Goal: Task Accomplishment & Management: Use online tool/utility

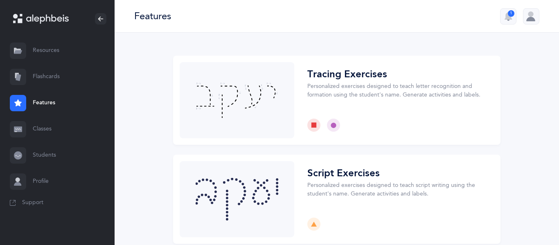
click at [60, 71] on link "Flashcards" at bounding box center [57, 77] width 115 height 26
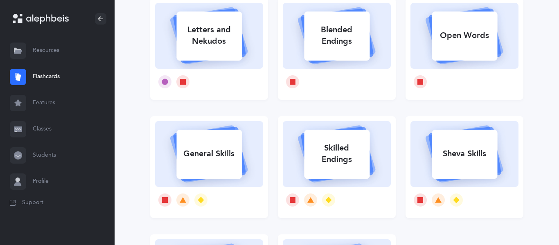
scroll to position [87, 0]
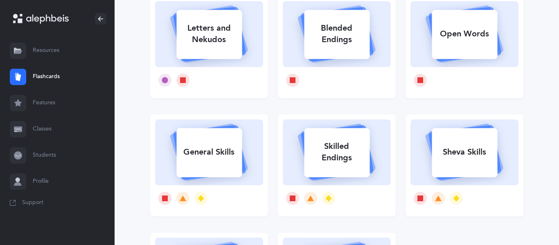
click at [212, 145] on div "General Skills" at bounding box center [208, 152] width 65 height 21
select select
select select "single"
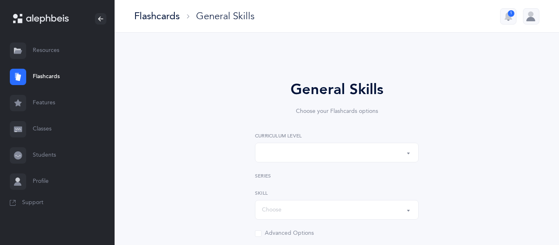
select select "Silent Letters"
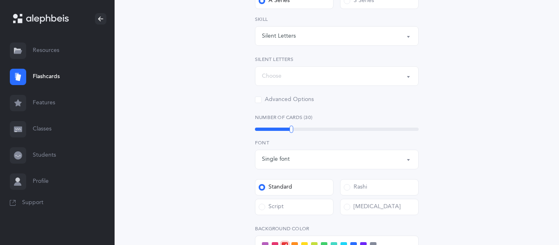
scroll to position [192, 0]
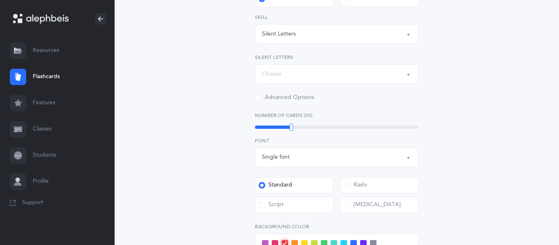
click at [361, 194] on div "Rashi" at bounding box center [379, 187] width 85 height 20
click at [359, 192] on label "Rashi" at bounding box center [379, 185] width 79 height 16
click at [0, 0] on input "Rashi" at bounding box center [0, 0] width 0 height 0
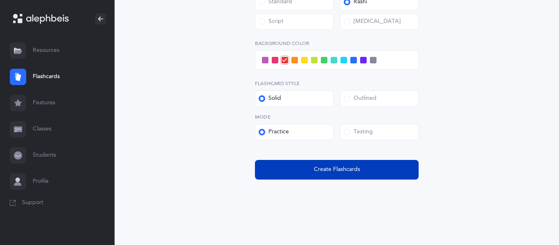
click at [351, 171] on span "Create Flashcards" at bounding box center [337, 169] width 46 height 9
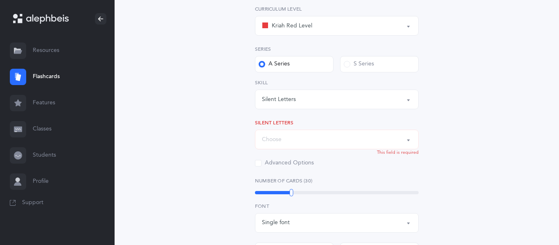
scroll to position [126, 0]
click at [341, 136] on div "Choose" at bounding box center [337, 140] width 150 height 14
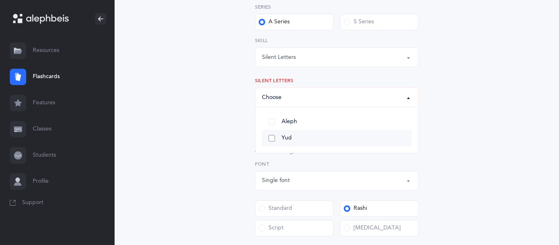
scroll to position [167, 0]
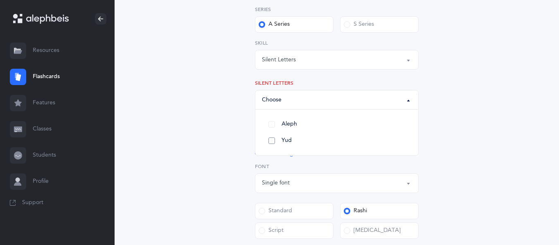
click at [315, 142] on link "Yud" at bounding box center [337, 141] width 150 height 16
select select "83"
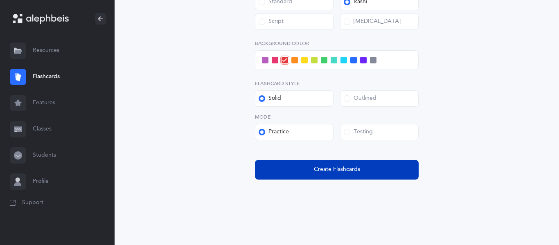
click at [312, 170] on button "Create Flashcards" at bounding box center [337, 170] width 164 height 20
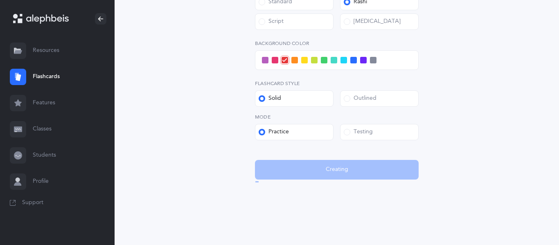
scroll to position [0, 0]
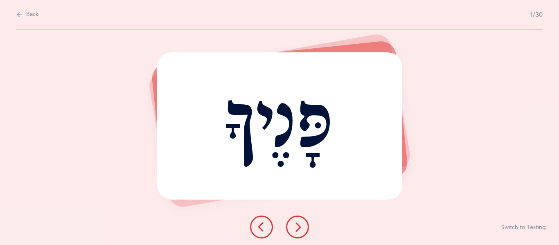
click at [312, 170] on div "פָּנֶיךָ" at bounding box center [279, 125] width 245 height 147
click at [296, 231] on icon at bounding box center [298, 227] width 10 height 10
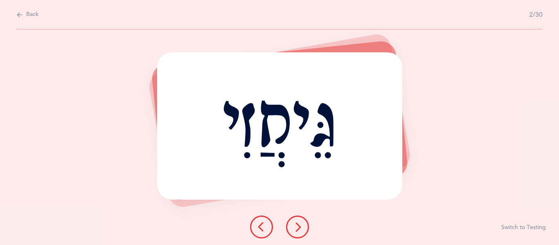
click at [296, 231] on icon at bounding box center [298, 227] width 10 height 10
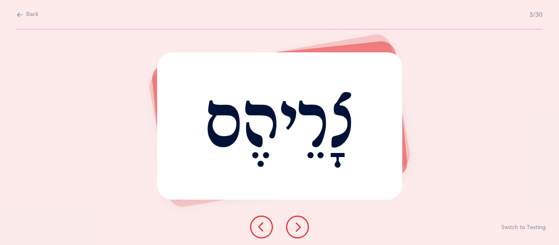
click at [296, 231] on icon at bounding box center [298, 227] width 10 height 10
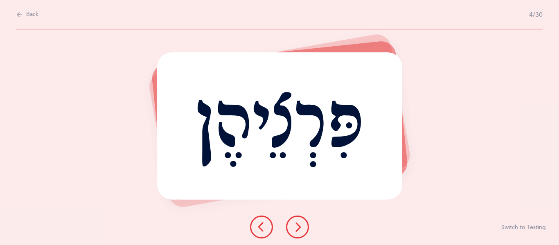
click at [296, 231] on icon at bounding box center [298, 227] width 10 height 10
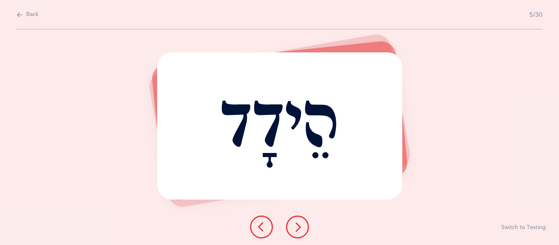
click at [296, 231] on icon at bounding box center [298, 227] width 10 height 10
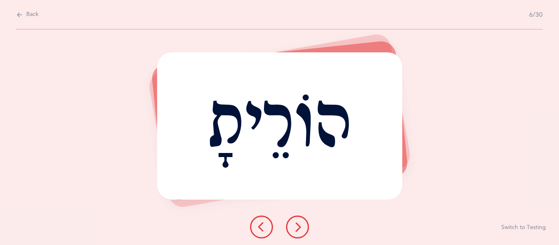
click at [296, 231] on icon at bounding box center [298, 227] width 10 height 10
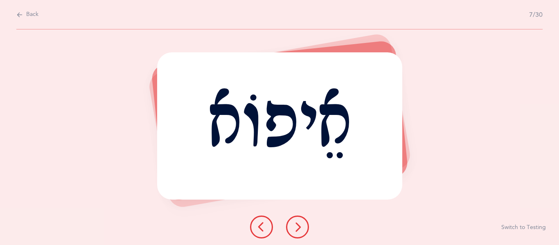
click at [296, 231] on icon at bounding box center [298, 227] width 10 height 10
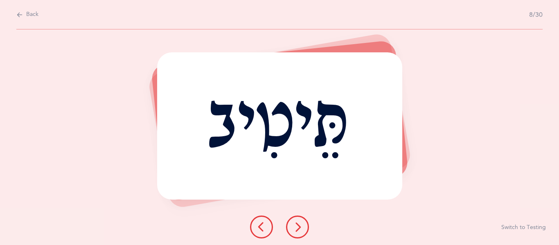
click at [296, 231] on icon at bounding box center [298, 227] width 10 height 10
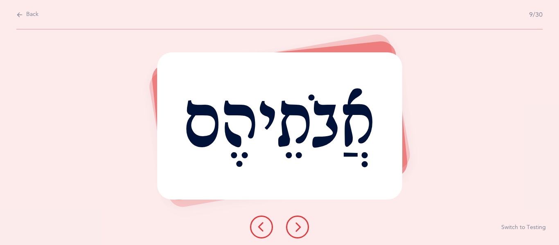
click at [301, 227] on icon at bounding box center [298, 227] width 10 height 10
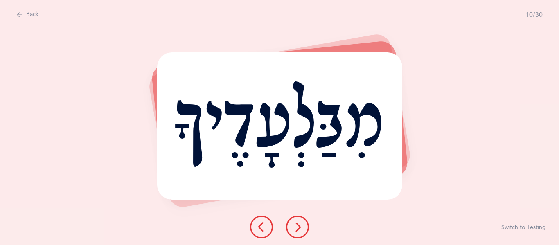
click at [301, 227] on icon at bounding box center [298, 227] width 10 height 10
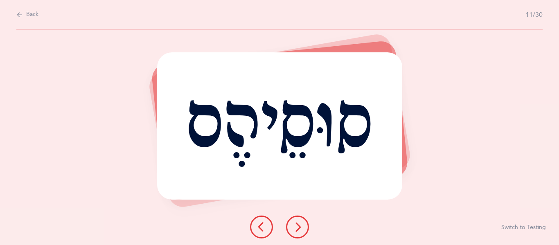
click at [301, 227] on icon at bounding box center [298, 227] width 10 height 10
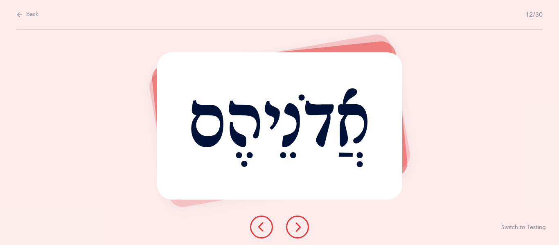
click at [301, 227] on icon at bounding box center [298, 227] width 10 height 10
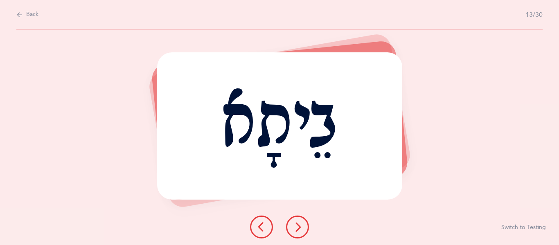
click at [301, 227] on icon at bounding box center [298, 227] width 10 height 10
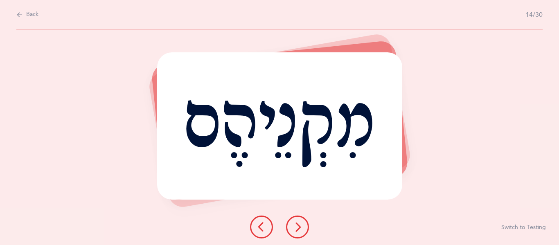
click at [295, 227] on icon at bounding box center [298, 227] width 10 height 10
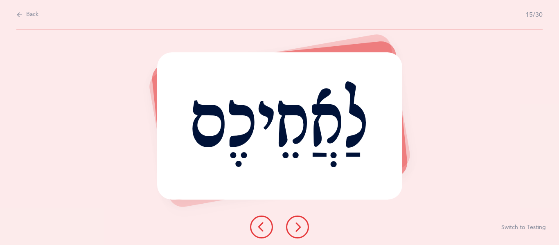
click at [295, 227] on icon at bounding box center [298, 227] width 10 height 10
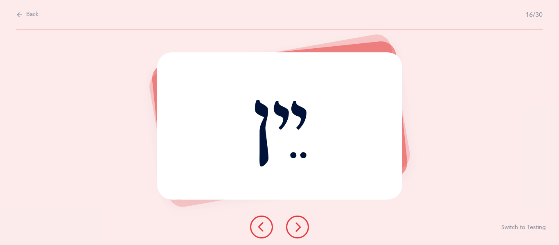
click at [295, 227] on icon at bounding box center [298, 227] width 10 height 10
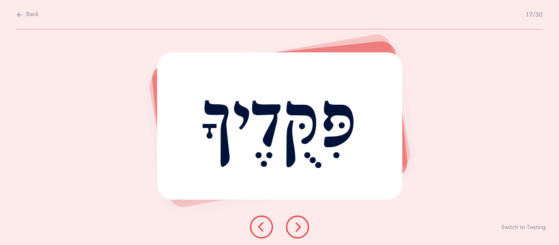
click at [295, 227] on icon at bounding box center [298, 227] width 10 height 10
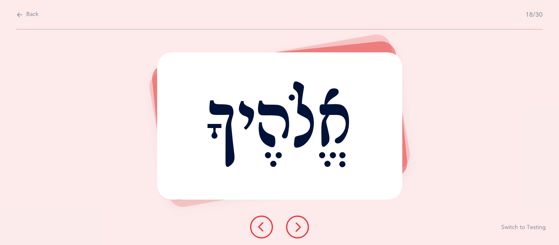
click at [295, 227] on icon at bounding box center [298, 227] width 10 height 10
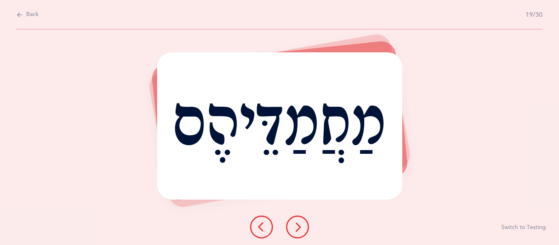
click at [295, 227] on icon at bounding box center [298, 227] width 10 height 10
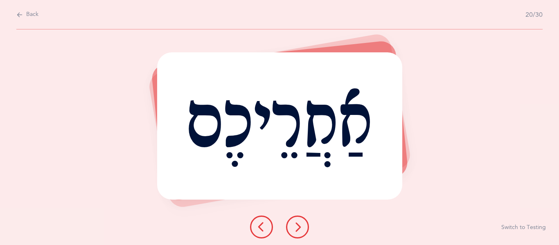
click at [295, 227] on icon at bounding box center [298, 227] width 10 height 10
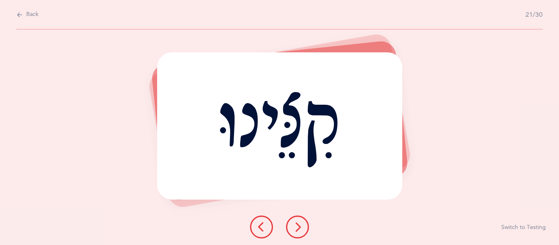
click at [295, 227] on icon at bounding box center [298, 227] width 10 height 10
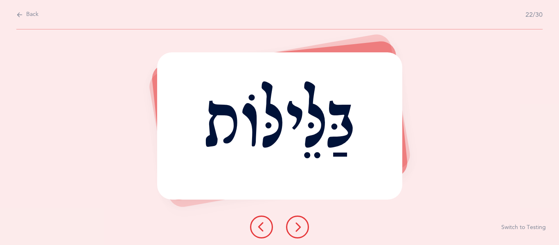
click at [295, 227] on icon at bounding box center [298, 227] width 10 height 10
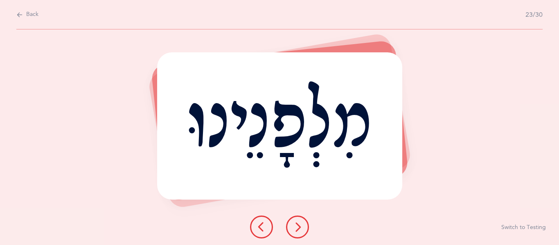
click at [295, 227] on icon at bounding box center [298, 227] width 10 height 10
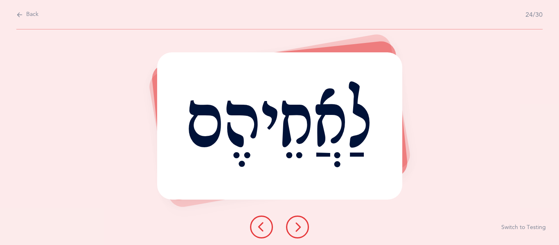
click at [295, 227] on icon at bounding box center [298, 227] width 10 height 10
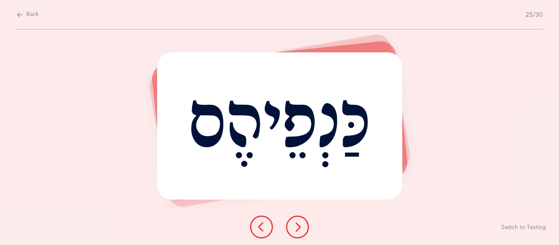
click at [295, 227] on icon at bounding box center [298, 227] width 10 height 10
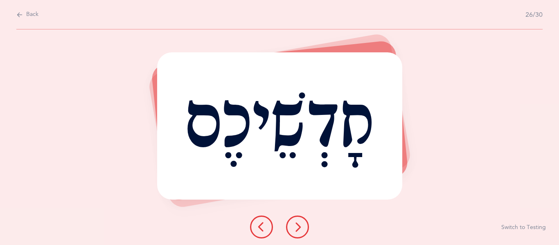
click at [295, 227] on icon at bounding box center [298, 227] width 10 height 10
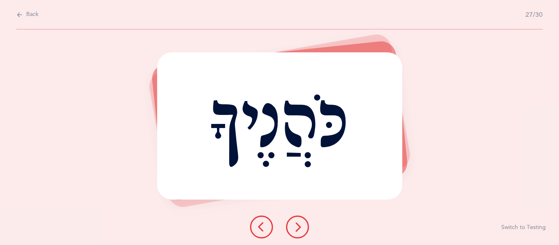
click at [295, 227] on icon at bounding box center [298, 227] width 10 height 10
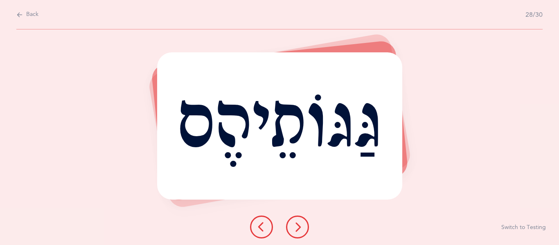
click at [295, 227] on icon at bounding box center [298, 227] width 10 height 10
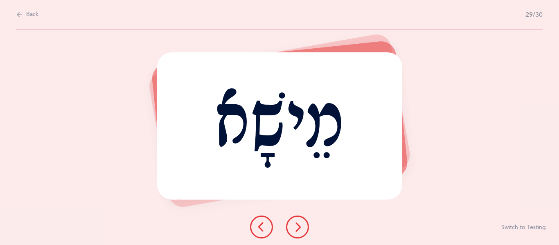
click at [295, 227] on icon at bounding box center [298, 227] width 10 height 10
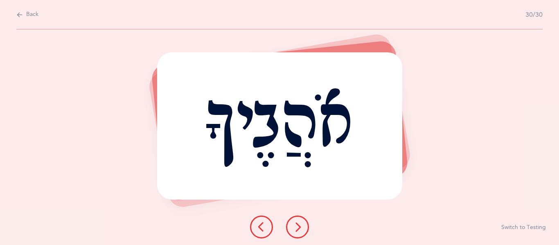
click at [295, 227] on icon at bounding box center [298, 227] width 10 height 10
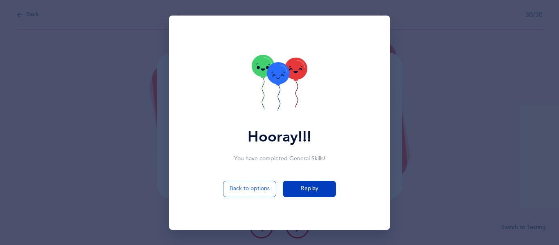
click at [300, 190] on button "Replay" at bounding box center [309, 189] width 53 height 16
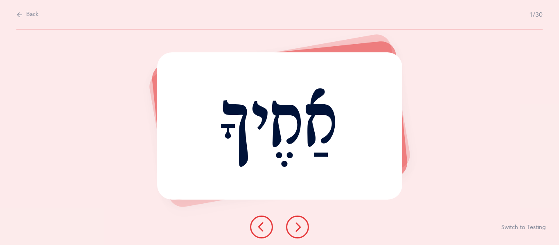
click at [305, 226] on button at bounding box center [297, 227] width 23 height 23
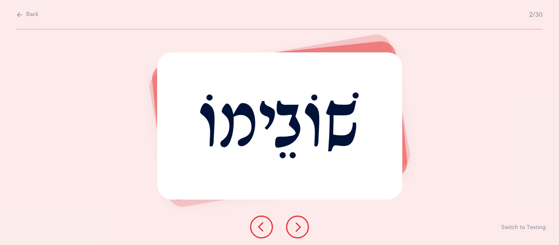
click at [305, 226] on button at bounding box center [297, 227] width 23 height 23
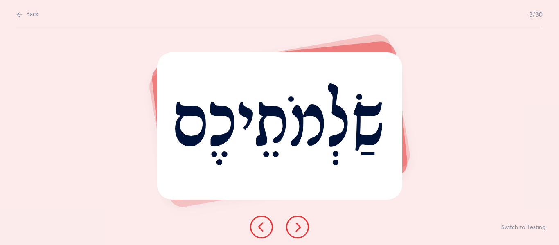
click at [305, 226] on button at bounding box center [297, 227] width 23 height 23
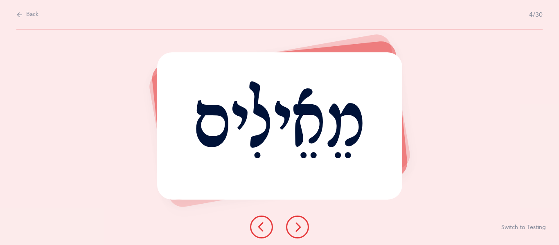
click at [305, 226] on button at bounding box center [297, 227] width 23 height 23
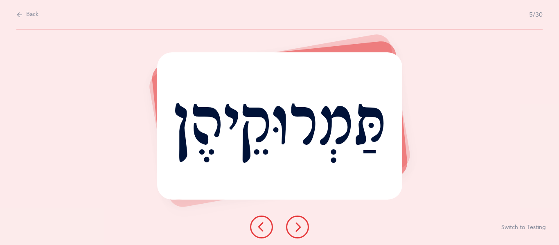
click at [305, 226] on button at bounding box center [297, 227] width 23 height 23
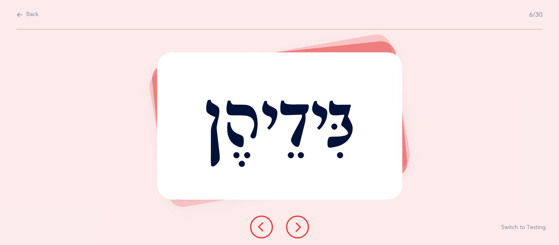
click at [305, 226] on button at bounding box center [297, 227] width 23 height 23
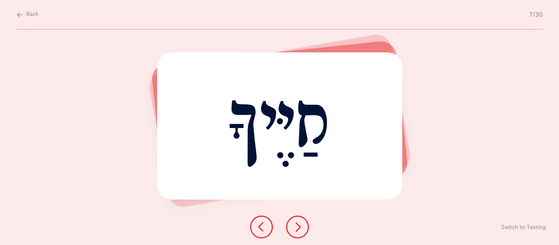
click at [305, 226] on button at bounding box center [297, 227] width 23 height 23
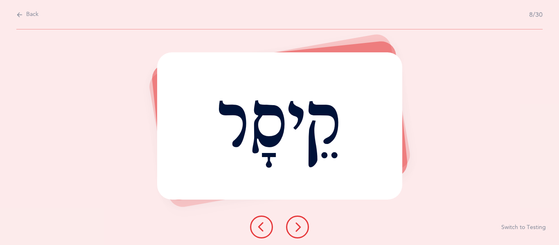
click at [305, 226] on button at bounding box center [297, 227] width 23 height 23
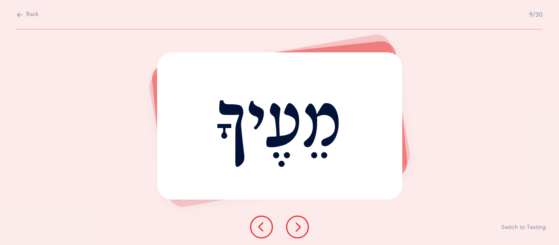
click at [305, 226] on button at bounding box center [297, 227] width 23 height 23
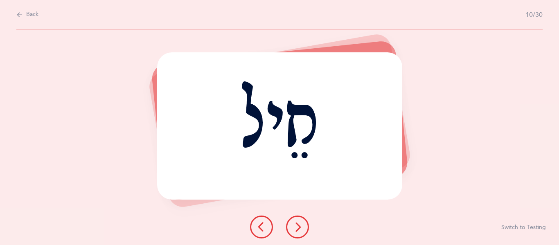
click at [305, 226] on button at bounding box center [297, 227] width 23 height 23
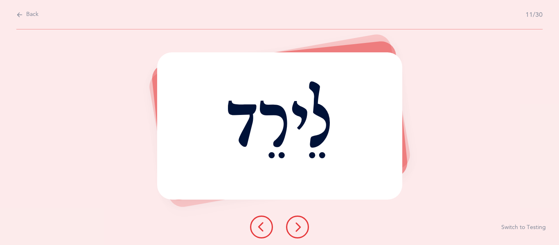
click at [305, 226] on button at bounding box center [297, 227] width 23 height 23
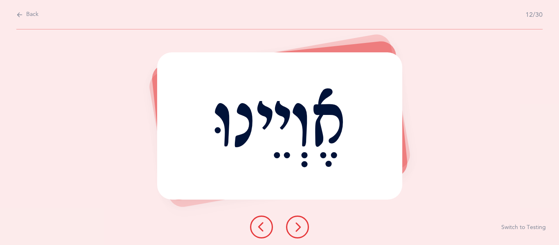
click at [305, 226] on button at bounding box center [297, 227] width 23 height 23
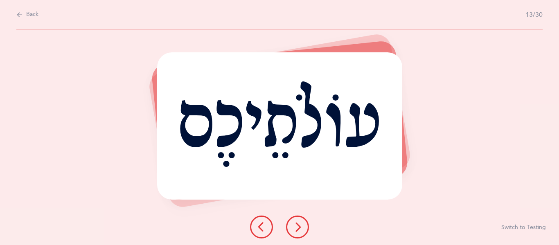
click at [305, 226] on button at bounding box center [297, 227] width 23 height 23
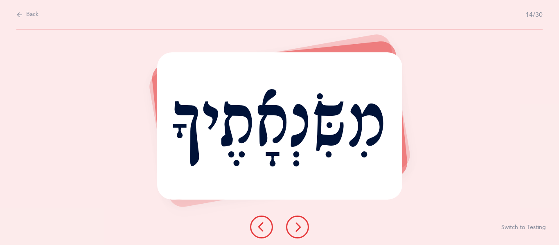
click at [305, 226] on button at bounding box center [297, 227] width 23 height 23
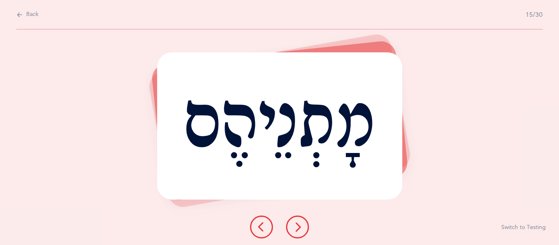
click at [305, 226] on button at bounding box center [297, 227] width 23 height 23
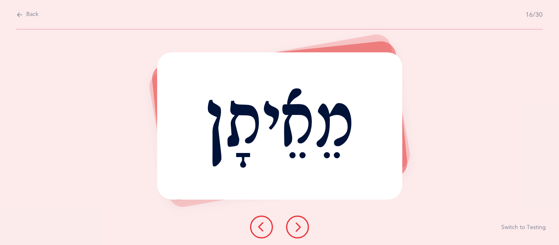
click at [305, 226] on button at bounding box center [297, 227] width 23 height 23
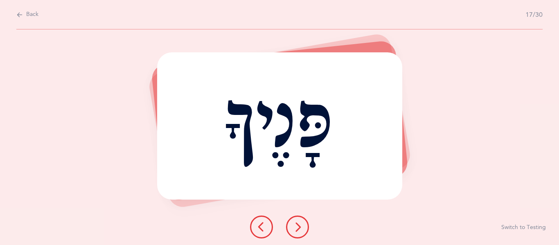
click at [305, 226] on button at bounding box center [297, 227] width 23 height 23
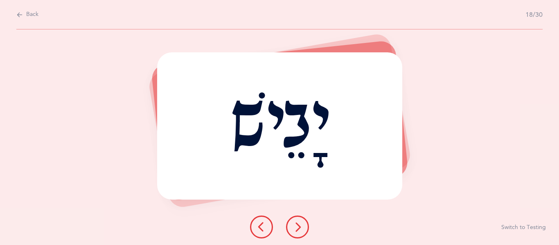
click at [305, 226] on button at bounding box center [297, 227] width 23 height 23
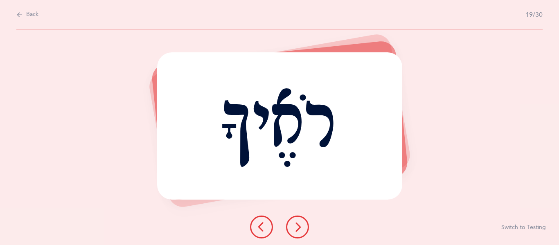
click at [305, 226] on button at bounding box center [297, 227] width 23 height 23
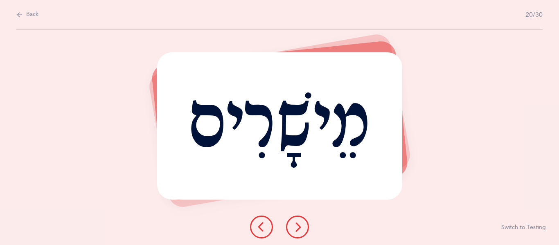
click at [305, 226] on button at bounding box center [297, 227] width 23 height 23
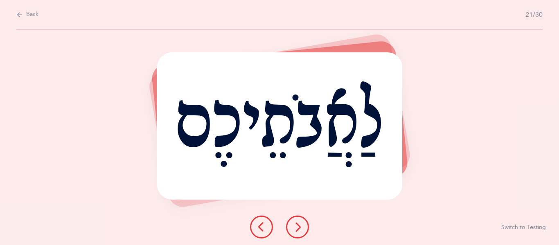
click at [305, 226] on button at bounding box center [297, 227] width 23 height 23
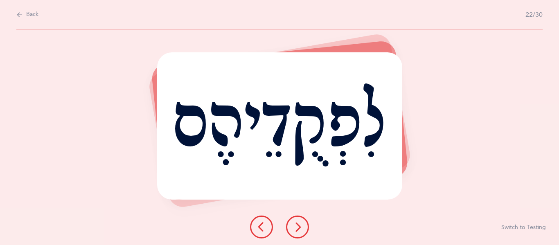
click at [305, 226] on button at bounding box center [297, 227] width 23 height 23
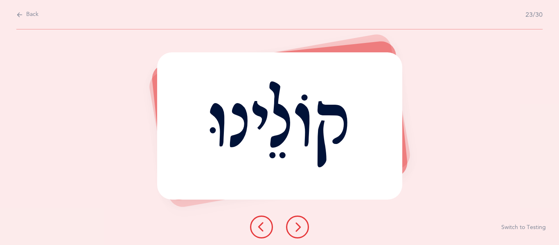
click at [305, 226] on button at bounding box center [297, 227] width 23 height 23
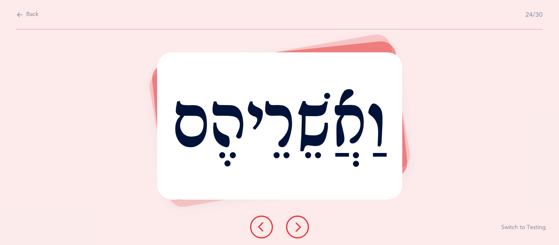
click at [305, 226] on button at bounding box center [297, 227] width 23 height 23
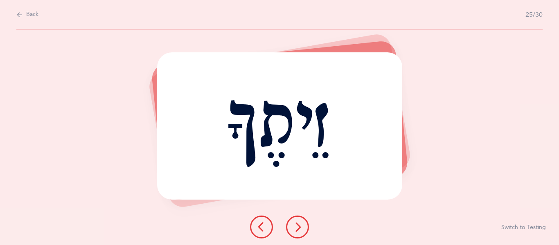
click at [305, 226] on button at bounding box center [297, 227] width 23 height 23
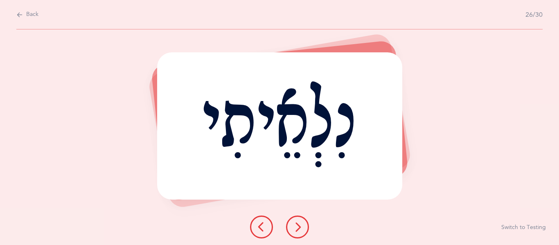
click at [305, 226] on button at bounding box center [297, 227] width 23 height 23
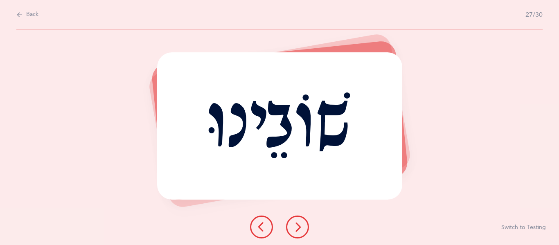
click at [305, 226] on button at bounding box center [297, 227] width 23 height 23
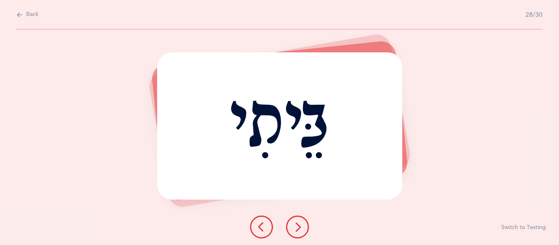
click at [305, 226] on button at bounding box center [297, 227] width 23 height 23
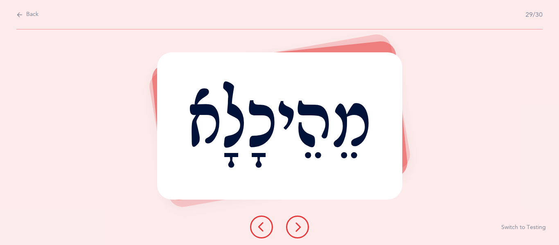
click at [305, 226] on button at bounding box center [297, 227] width 23 height 23
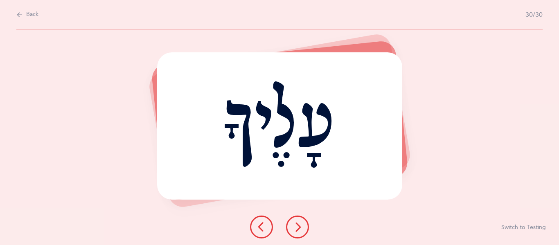
click at [305, 226] on button at bounding box center [297, 227] width 23 height 23
